Goal: Task Accomplishment & Management: Use online tool/utility

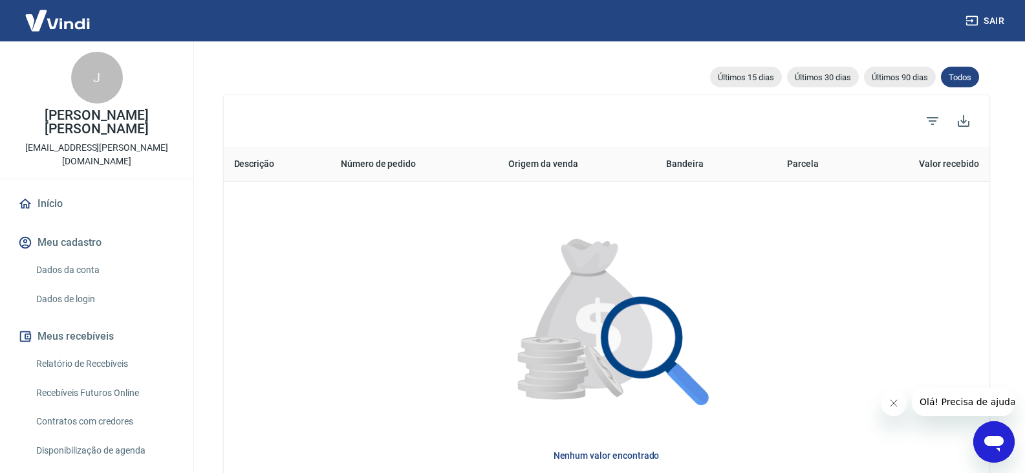
scroll to position [323, 0]
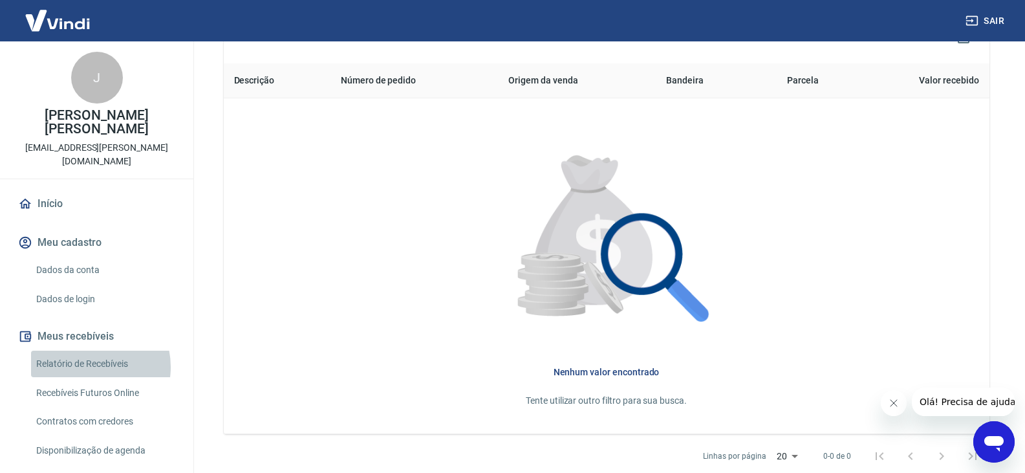
drag, startPoint x: 87, startPoint y: 353, endPoint x: 17, endPoint y: 4, distance: 356.2
click at [87, 353] on link "Relatório de Recebíveis" at bounding box center [104, 363] width 147 height 27
